Goal: Navigation & Orientation: Find specific page/section

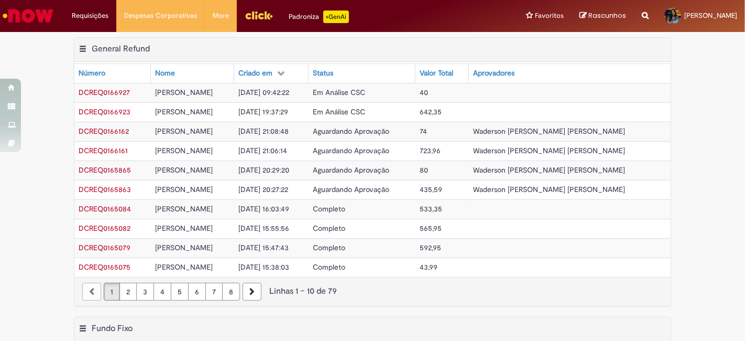
click at [15, 8] on img "Ir para a Homepage" at bounding box center [28, 15] width 54 height 21
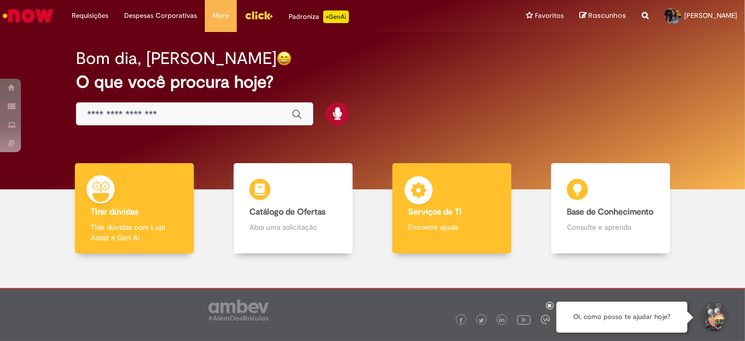
click at [462, 190] on div "Serviços de TI Serviços de TI Encontre ajuda" at bounding box center [451, 208] width 119 height 91
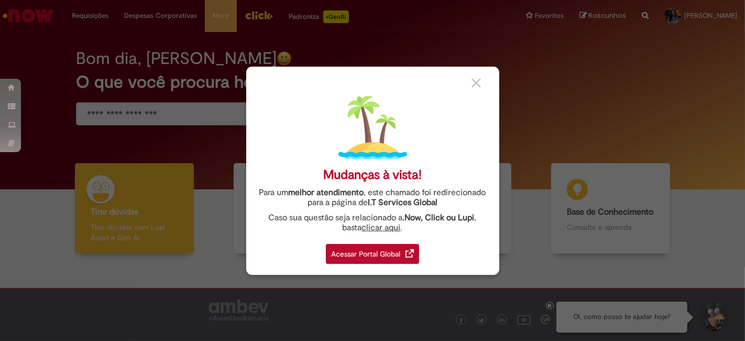
click at [364, 253] on div "Acessar Portal Global" at bounding box center [372, 254] width 93 height 20
